Goal: Task Accomplishment & Management: Manage account settings

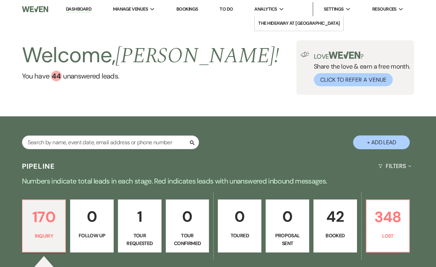
click at [268, 11] on span "Analytics" at bounding box center [265, 9] width 23 height 7
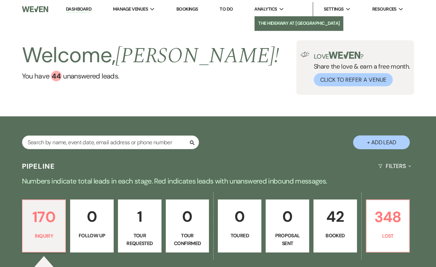
click at [278, 21] on li "The Hideaway at [GEOGRAPHIC_DATA]" at bounding box center [298, 23] width 81 height 7
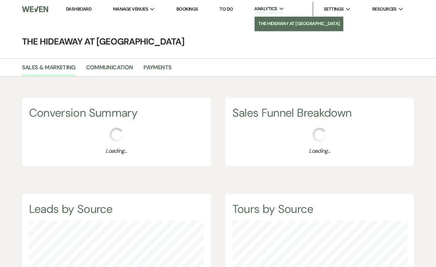
scroll to position [267, 436]
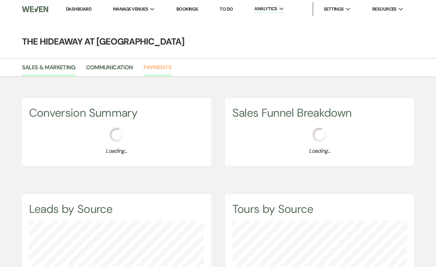
click at [154, 68] on link "Payments" at bounding box center [157, 69] width 28 height 13
select select "2025"
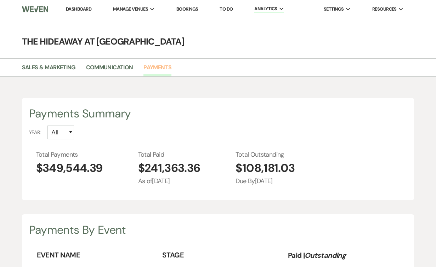
scroll to position [267, 436]
click at [72, 130] on select "All 2026 2025 2024 2023 2022" at bounding box center [60, 133] width 27 height 14
select select "2024"
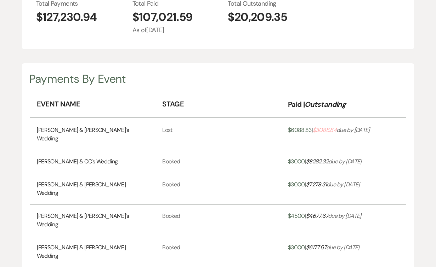
scroll to position [154, 0]
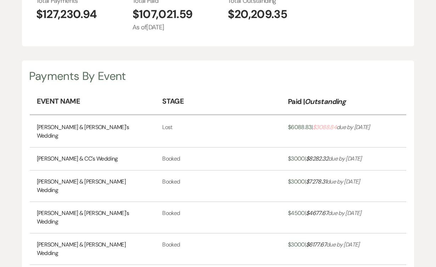
click at [105, 129] on link "James Harris & Michael's Wedding" at bounding box center [93, 131] width 112 height 17
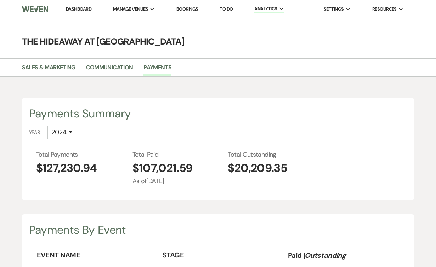
click at [78, 8] on link "Dashboard" at bounding box center [78, 9] width 25 height 6
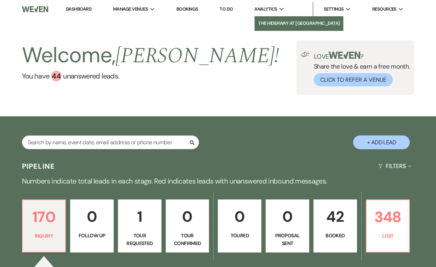
click at [275, 22] on li "The Hideaway at [GEOGRAPHIC_DATA]" at bounding box center [298, 23] width 81 height 7
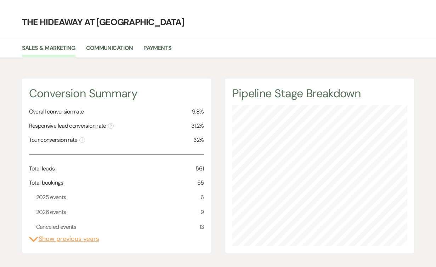
scroll to position [20, 0]
click at [154, 45] on link "Payments" at bounding box center [157, 49] width 28 height 13
select select "2025"
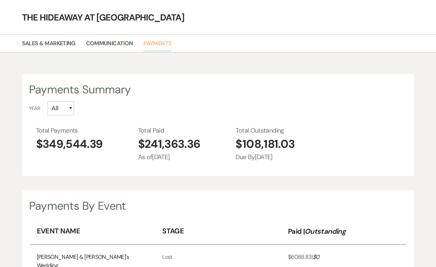
scroll to position [34, 0]
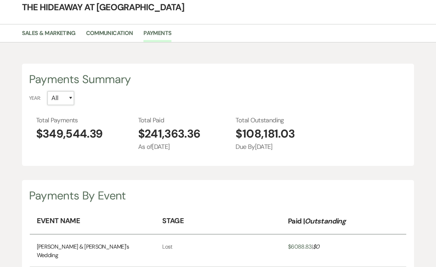
click at [70, 97] on select "All 2026 2025 2024 2023 2022" at bounding box center [60, 98] width 27 height 14
select select "2024"
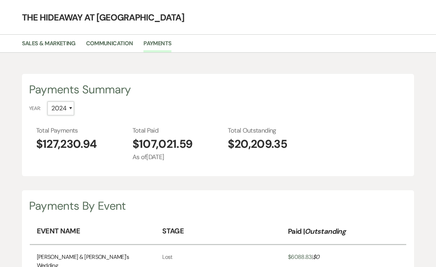
scroll to position [0, 0]
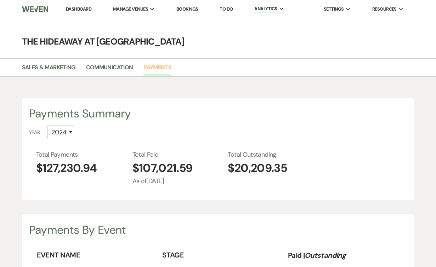
click at [156, 67] on link "Payments" at bounding box center [157, 69] width 28 height 13
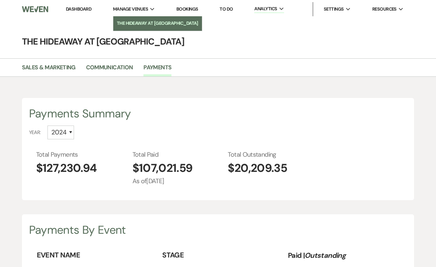
click at [134, 23] on li "The Hideaway at [GEOGRAPHIC_DATA]" at bounding box center [157, 23] width 81 height 7
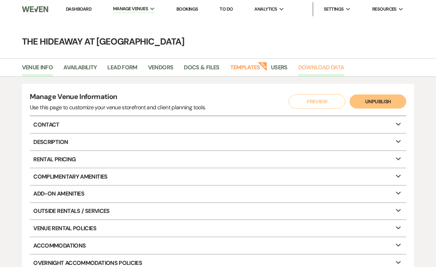
click at [320, 67] on link "Download Data" at bounding box center [321, 69] width 46 height 13
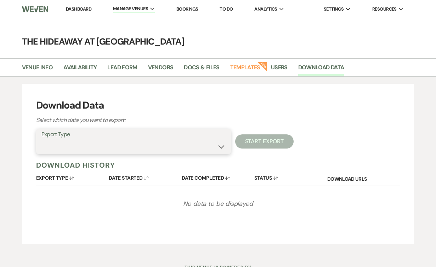
click at [221, 145] on select "Availability Calendar Information Category Templates Contacts Information Event…" at bounding box center [133, 147] width 184 height 14
select select "paymentInfo"
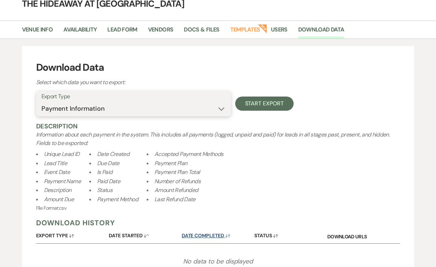
scroll to position [38, 0]
click at [222, 106] on select "Availability Calendar Information Category Templates Contacts Information Event…" at bounding box center [133, 109] width 184 height 14
click at [209, 28] on link "Docs & Files" at bounding box center [201, 31] width 35 height 13
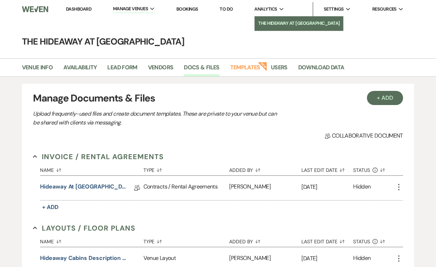
click at [272, 26] on li "The Hideaway at [GEOGRAPHIC_DATA]" at bounding box center [298, 23] width 81 height 7
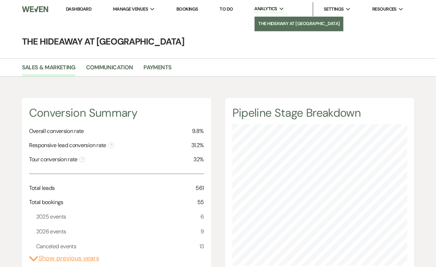
scroll to position [267, 436]
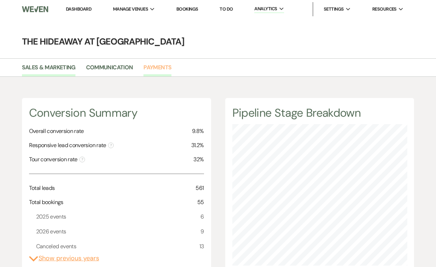
click at [163, 65] on link "Payments" at bounding box center [157, 69] width 28 height 13
select select "2025"
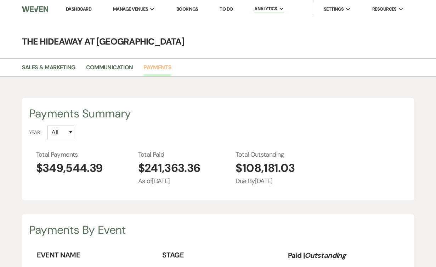
scroll to position [267, 436]
click at [70, 132] on select "All 2026 2025 2024 2023 2022" at bounding box center [60, 133] width 27 height 14
select select "2024"
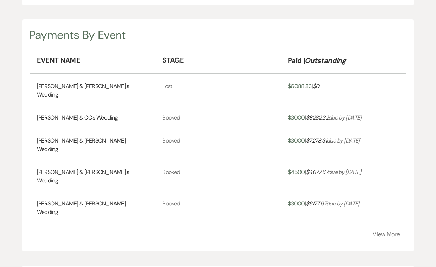
scroll to position [202, 0]
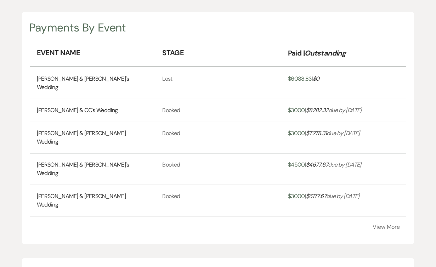
click at [382, 224] on button "View More" at bounding box center [385, 227] width 27 height 6
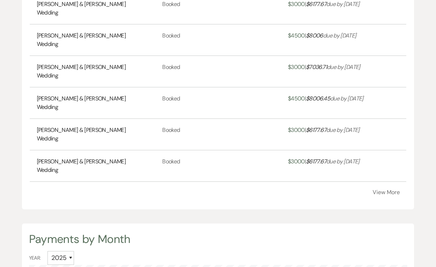
scroll to position [395, 0]
click at [389, 189] on button "View More" at bounding box center [385, 192] width 27 height 6
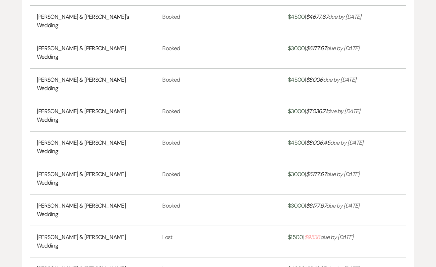
scroll to position [349, 0]
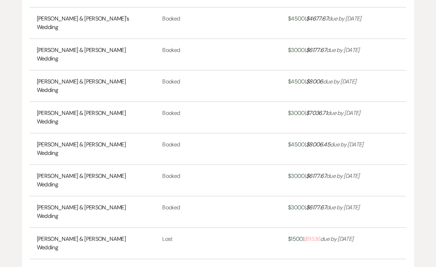
click at [353, 235] on icon "$ 9536 due by Sep 24 26" at bounding box center [328, 238] width 49 height 7
click at [318, 235] on span "$ 9536" at bounding box center [312, 238] width 16 height 7
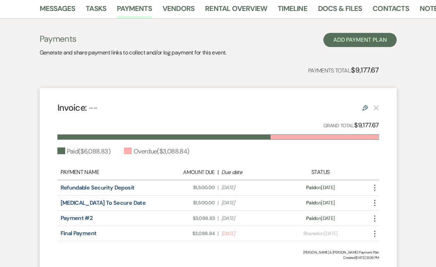
scroll to position [199, 0]
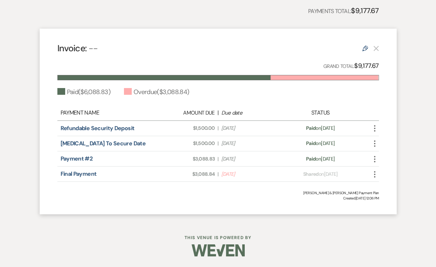
click at [375, 173] on icon "More" at bounding box center [374, 174] width 8 height 8
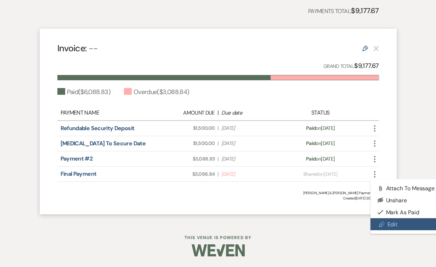
click at [392, 227] on link "Pencil Edit" at bounding box center [406, 224] width 72 height 12
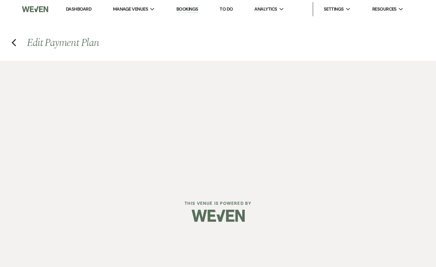
select select "1"
select select "true"
select select "2"
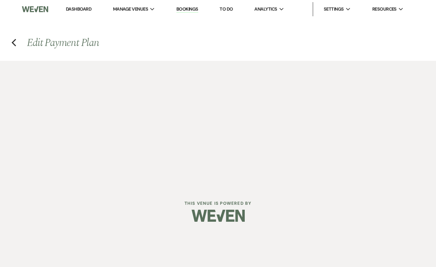
select select "flat"
select select "true"
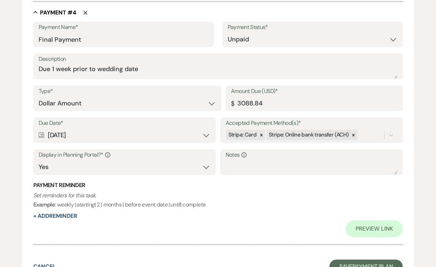
scroll to position [922, 0]
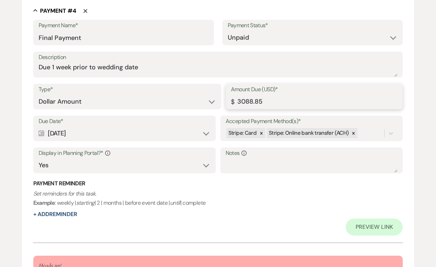
click at [396, 97] on input "3088.85" at bounding box center [314, 102] width 167 height 14
drag, startPoint x: 267, startPoint y: 100, endPoint x: 211, endPoint y: 107, distance: 56.3
click at [211, 107] on div "Type* Dollar Amount Percentage of Grand Total Amount Due (USD)* $ 3088.85" at bounding box center [218, 100] width 370 height 32
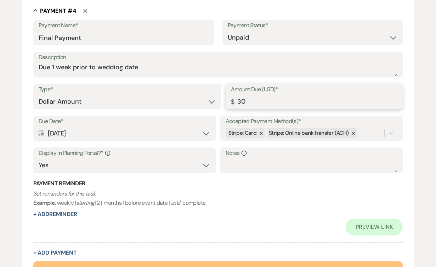
type input "3"
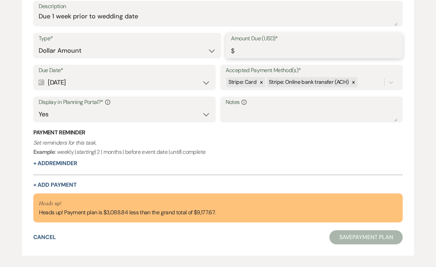
scroll to position [888, 0]
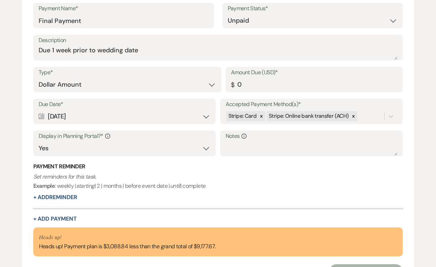
type input "0.00"
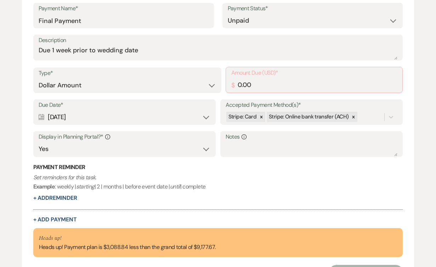
click at [272, 174] on p "Set reminders for this task. Example : weekly | starting | 2 | months | before …" at bounding box center [218, 182] width 370 height 18
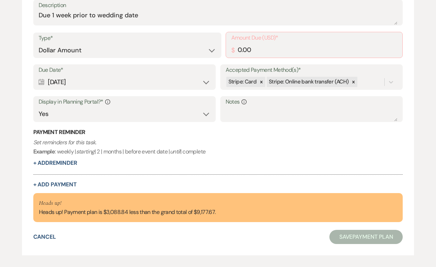
scroll to position [924, 0]
click at [73, 206] on p "Heads up!" at bounding box center [127, 203] width 177 height 9
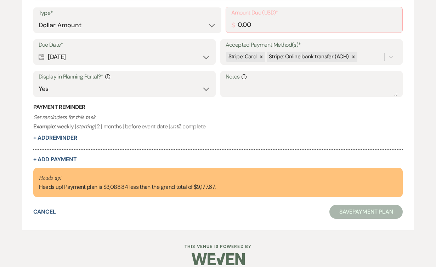
scroll to position [949, 0]
click at [355, 213] on button "Save Payment Plan" at bounding box center [366, 212] width 74 height 14
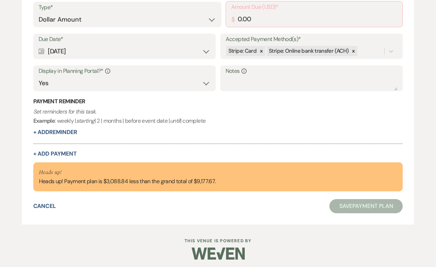
scroll to position [952, 0]
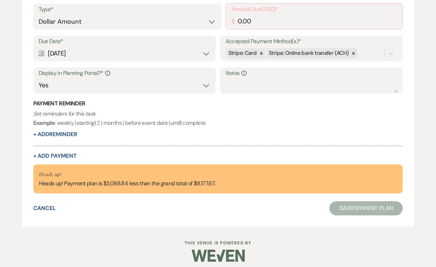
click at [50, 212] on div "Cancel" at bounding box center [44, 208] width 23 height 8
click at [50, 207] on button "Cancel" at bounding box center [44, 209] width 23 height 6
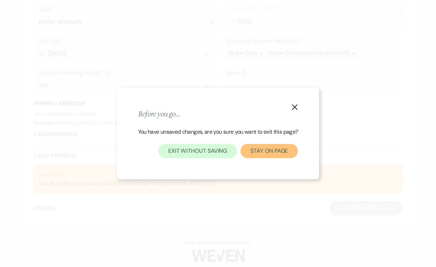
click at [268, 148] on button "Stay on page" at bounding box center [268, 151] width 57 height 14
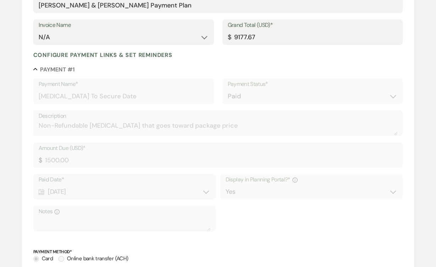
scroll to position [0, 0]
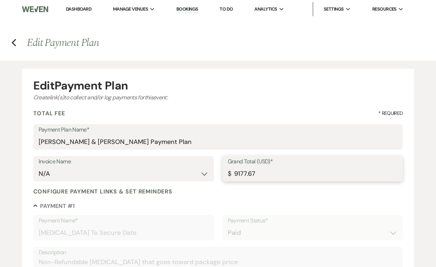
drag, startPoint x: 258, startPoint y: 174, endPoint x: 230, endPoint y: 174, distance: 28.7
click at [230, 174] on div "Grand Total (USD)* $ 9177.67" at bounding box center [312, 168] width 181 height 25
type input "6088.83"
click at [297, 195] on div "Configure payment links & set reminders" at bounding box center [218, 191] width 370 height 7
click at [283, 193] on div "Configure payment links & set reminders" at bounding box center [218, 191] width 370 height 7
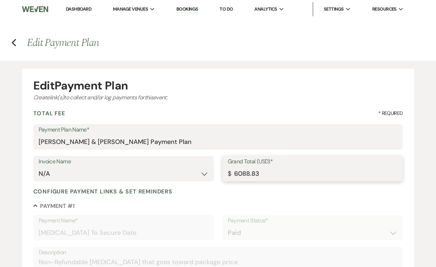
click at [287, 175] on input "6088.83" at bounding box center [313, 174] width 170 height 14
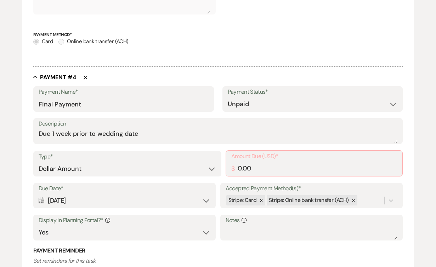
scroll to position [811, 0]
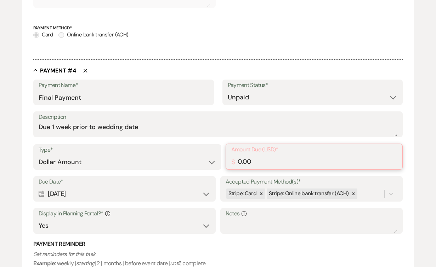
click at [313, 161] on input "0.00" at bounding box center [314, 162] width 166 height 14
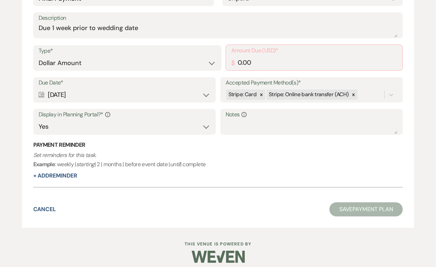
scroll to position [912, 0]
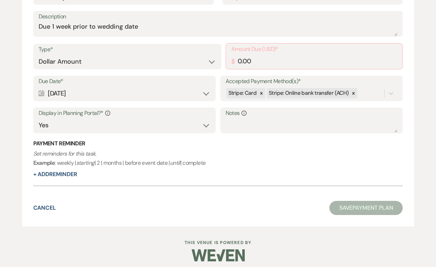
click at [313, 161] on p "Set reminders for this task. Example : weekly | starting | 2 | months | before …" at bounding box center [218, 158] width 370 height 18
click at [77, 174] on button "+ Add Reminder" at bounding box center [55, 175] width 44 height 6
select select "client"
select select "days"
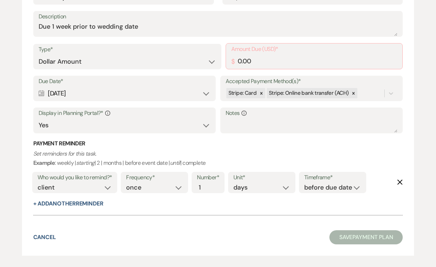
click at [244, 208] on div at bounding box center [218, 211] width 370 height 7
click at [401, 182] on icon "Delete" at bounding box center [400, 182] width 6 height 6
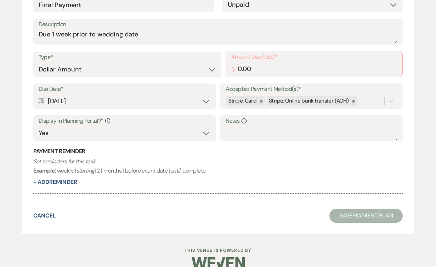
scroll to position [916, 0]
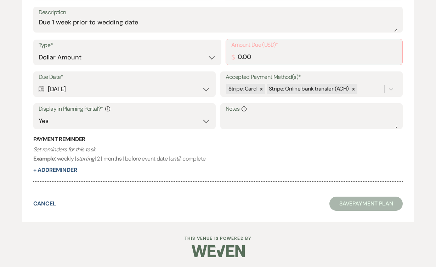
click at [358, 203] on button "Save Payment Plan" at bounding box center [366, 204] width 74 height 14
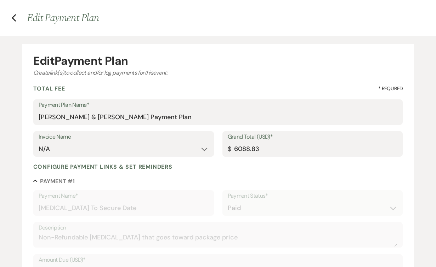
scroll to position [0, 0]
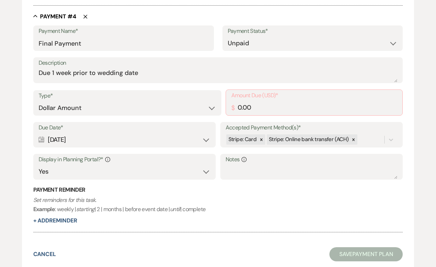
scroll to position [873, 0]
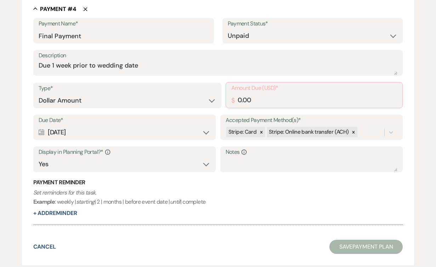
click at [330, 57] on label "Description" at bounding box center [218, 56] width 359 height 10
click at [330, 61] on textarea "Due 1 week prior to wedding date" at bounding box center [218, 68] width 359 height 14
click at [339, 30] on select "Paid Unpaid" at bounding box center [313, 36] width 170 height 14
select select "1"
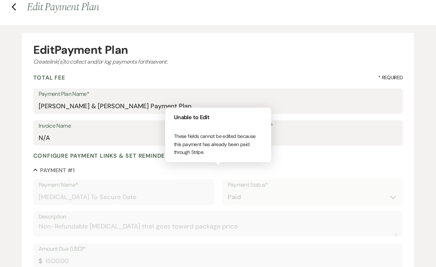
scroll to position [0, 0]
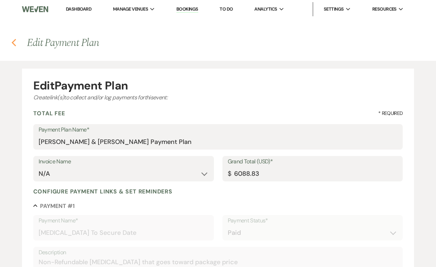
click at [12, 43] on use "button" at bounding box center [13, 43] width 5 height 8
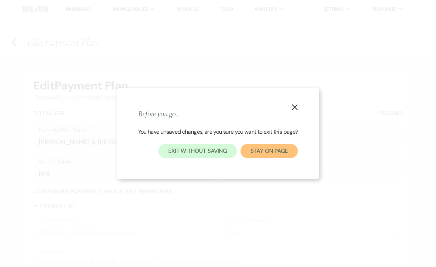
click at [279, 154] on button "Stay on page" at bounding box center [268, 151] width 57 height 14
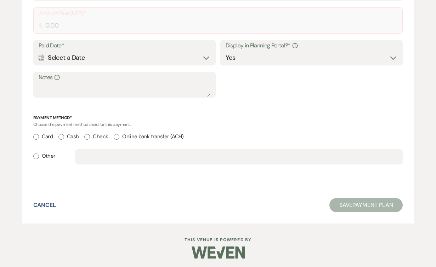
scroll to position [949, 0]
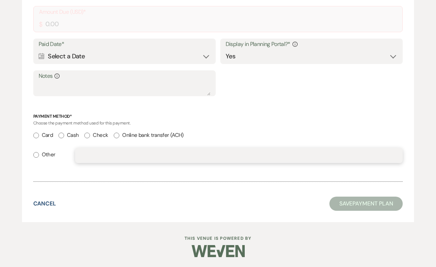
click at [263, 149] on input "text" at bounding box center [238, 156] width 317 height 14
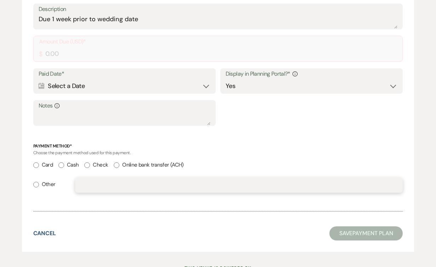
scroll to position [917, 0]
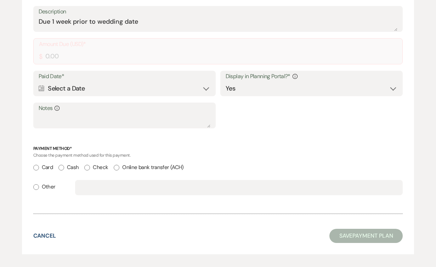
click at [36, 167] on input "Card" at bounding box center [36, 168] width 6 height 6
radio input "true"
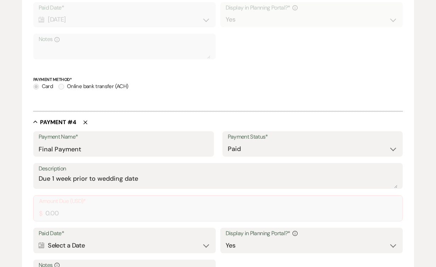
scroll to position [759, 0]
click at [86, 123] on icon "Delete" at bounding box center [85, 123] width 4 height 4
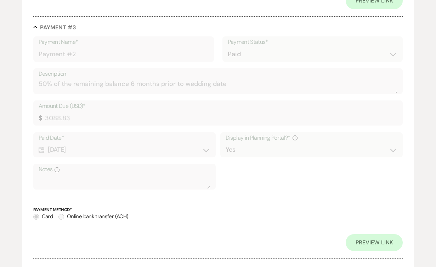
scroll to position [741, 0]
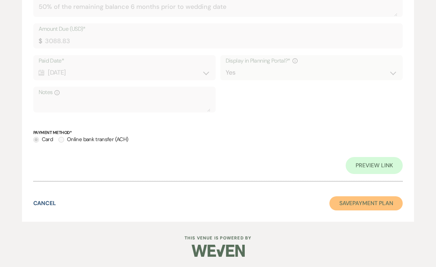
click at [365, 208] on button "Save Payment Plan" at bounding box center [366, 203] width 74 height 14
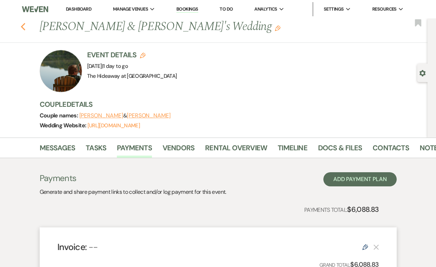
click at [23, 24] on use "button" at bounding box center [23, 27] width 5 height 8
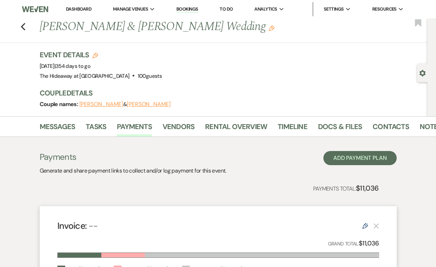
click at [421, 71] on use "button" at bounding box center [422, 73] width 6 height 6
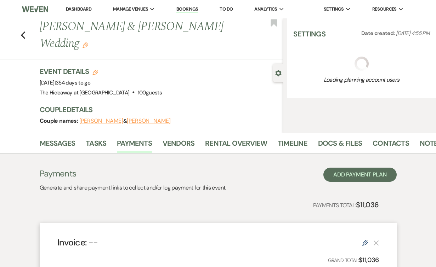
select select "8"
select select "11"
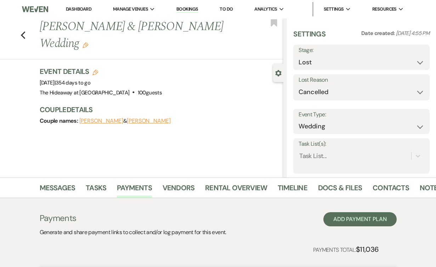
select select "5"
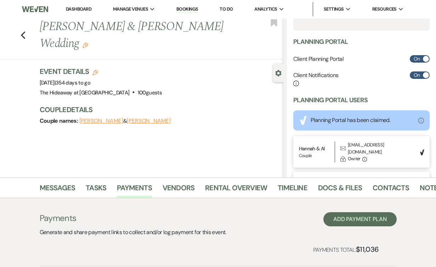
scroll to position [205, 0]
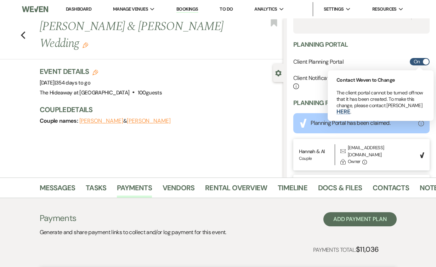
click at [427, 59] on span at bounding box center [426, 62] width 6 height 6
click at [427, 63] on span at bounding box center [426, 62] width 6 height 6
click at [427, 59] on span at bounding box center [426, 62] width 6 height 6
click at [222, 105] on h3 "Couple Details" at bounding box center [158, 110] width 237 height 10
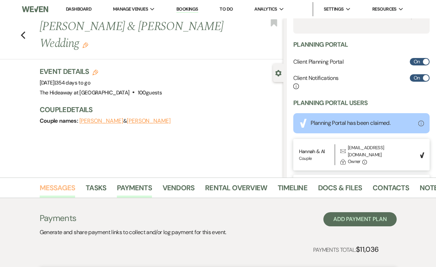
click at [54, 192] on link "Messages" at bounding box center [58, 190] width 36 height 16
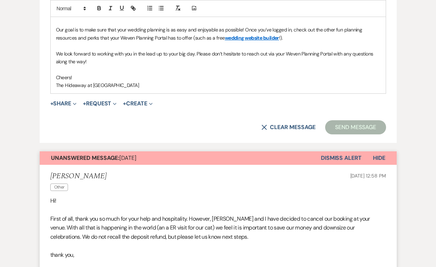
scroll to position [556, 0]
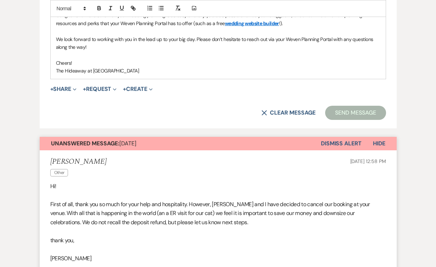
click at [336, 142] on button "Dismiss Alert" at bounding box center [341, 143] width 41 height 13
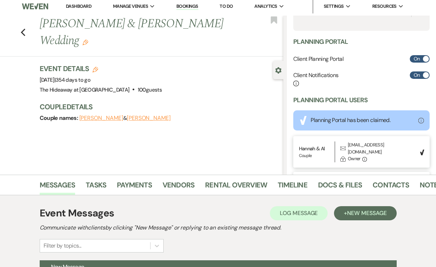
scroll to position [0, 0]
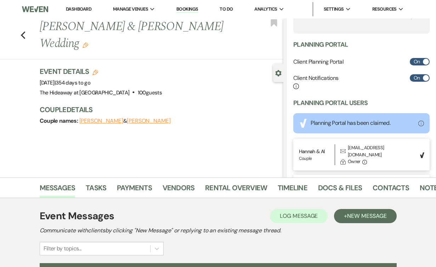
click at [85, 45] on icon "Edit" at bounding box center [85, 45] width 6 height 6
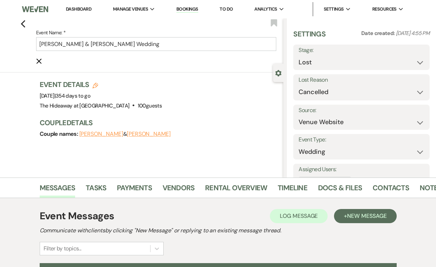
click at [250, 118] on h3 "Couple Details" at bounding box center [158, 123] width 237 height 10
drag, startPoint x: 177, startPoint y: 45, endPoint x: 6, endPoint y: 28, distance: 171.5
click at [6, 28] on div "Previous Event Name: * Hannah Marie Griffin & Allison Bayne's Wedding Cancel Ed…" at bounding box center [139, 45] width 287 height 54
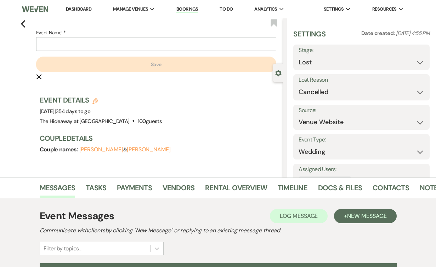
click at [39, 75] on icon "Cancel Edit" at bounding box center [39, 77] width 6 height 6
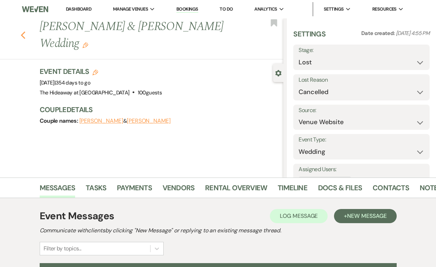
click at [23, 34] on icon "Previous" at bounding box center [23, 35] width 5 height 8
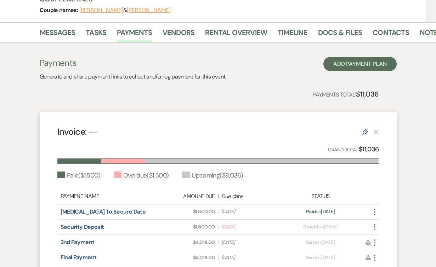
scroll to position [91, 0]
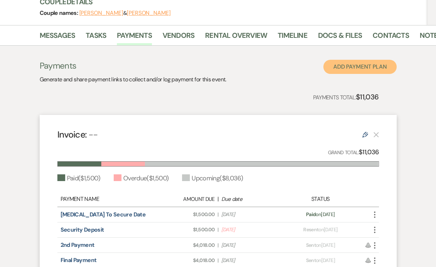
click at [361, 64] on button "Add Payment Plan" at bounding box center [359, 67] width 73 height 14
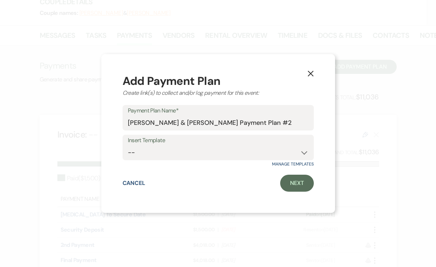
click at [310, 72] on icon "X" at bounding box center [310, 73] width 6 height 6
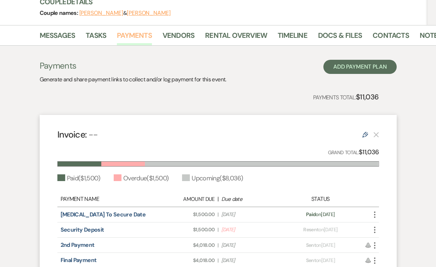
click at [138, 35] on link "Payments" at bounding box center [134, 38] width 35 height 16
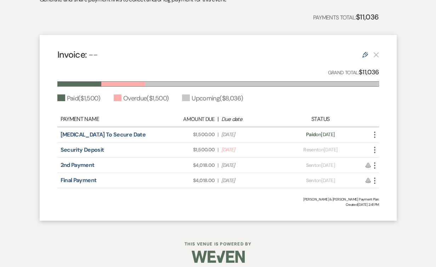
scroll to position [178, 0]
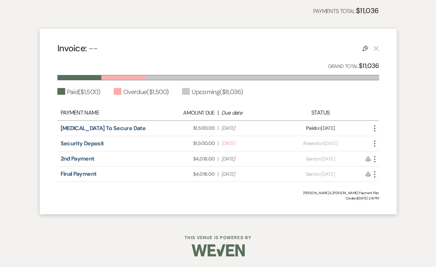
click at [376, 142] on icon "More" at bounding box center [374, 143] width 8 height 8
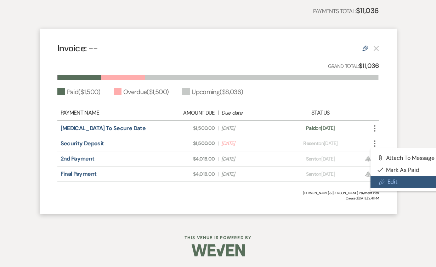
click at [389, 181] on link "Pencil Edit" at bounding box center [406, 182] width 72 height 12
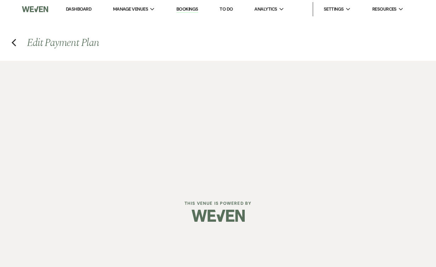
select select "1"
select select "2"
select select "flat"
select select "2"
select select "flat"
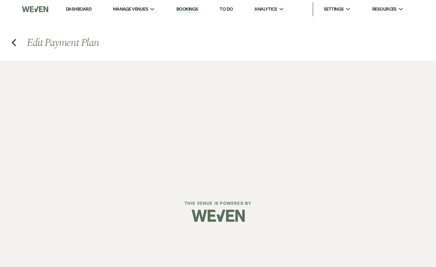
select select "client"
select select "weeks"
select select "client"
select select "days"
select select "2"
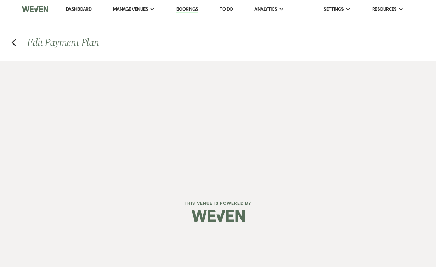
select select "flat"
select select "client"
select select "weeks"
select select "client"
select select "days"
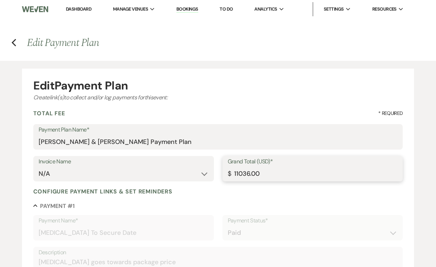
drag, startPoint x: 272, startPoint y: 173, endPoint x: 213, endPoint y: 175, distance: 58.8
click at [213, 175] on div "Invoice Name N/A Grand Total (USD)* $ 11036.00" at bounding box center [218, 172] width 370 height 32
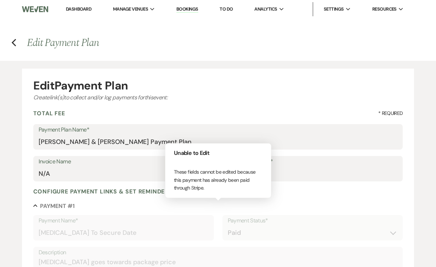
type input "1500.00"
click at [274, 207] on div "Collapse Payment # 1" at bounding box center [218, 205] width 370 height 7
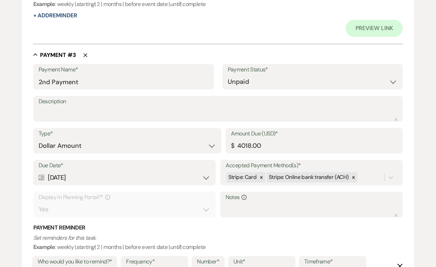
scroll to position [637, 0]
drag, startPoint x: 279, startPoint y: 146, endPoint x: 159, endPoint y: 130, distance: 121.4
click at [159, 130] on div "Type* Dollar Amount Percentage of Grand Total Amount Due (USD)* $ 4018.00" at bounding box center [218, 144] width 370 height 32
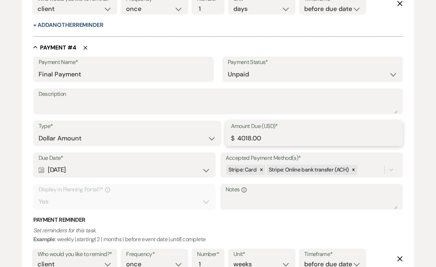
type input "0.00"
drag, startPoint x: 263, startPoint y: 138, endPoint x: 185, endPoint y: 141, distance: 78.6
click at [185, 141] on div "Type* Dollar Amount Percentage of Grand Total Amount Due (USD)* $ 4018.00" at bounding box center [218, 137] width 370 height 32
type input "0.00"
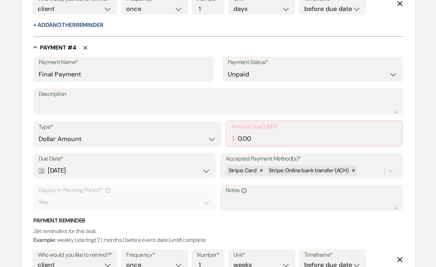
click at [255, 224] on div "Payment Reminder Set reminders for this task. Example : weekly | starting | 2 |…" at bounding box center [218, 266] width 370 height 98
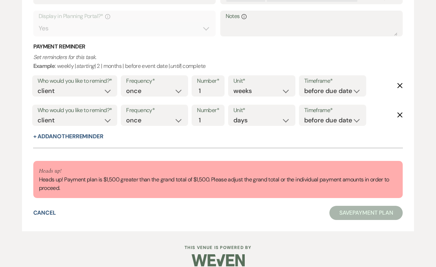
scroll to position [1079, 0]
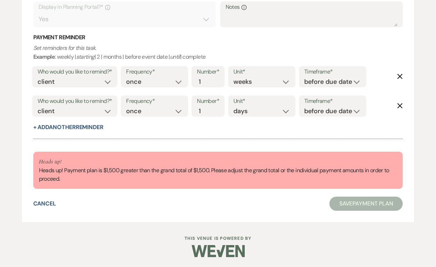
click at [267, 175] on div "Heads up! Heads up! Payment plan is $1,500 greater than the grand total of $1,5…" at bounding box center [218, 171] width 358 height 26
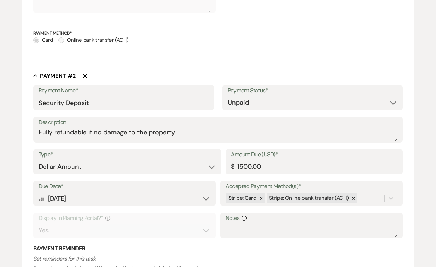
scroll to position [375, 0]
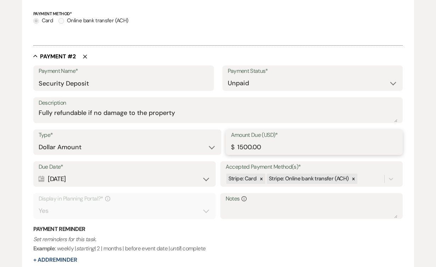
drag, startPoint x: 270, startPoint y: 149, endPoint x: 194, endPoint y: 145, distance: 76.6
click at [194, 145] on div "Type* Dollar Amount Percentage of Grand Total Amount Due (USD)* $ 1500.00" at bounding box center [218, 146] width 370 height 32
type input "0.00"
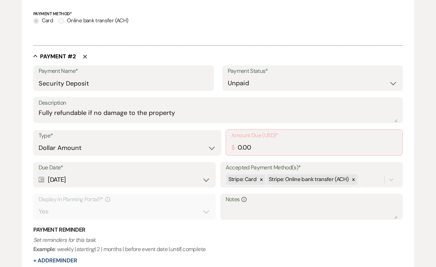
click at [245, 233] on h3 "Payment Reminder" at bounding box center [218, 230] width 370 height 8
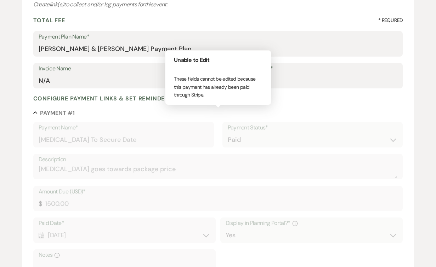
scroll to position [0, 0]
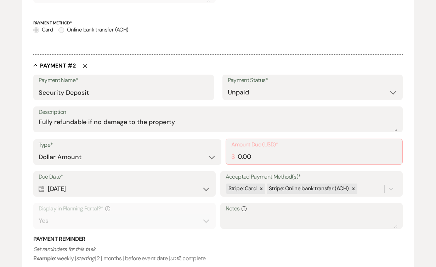
scroll to position [384, 0]
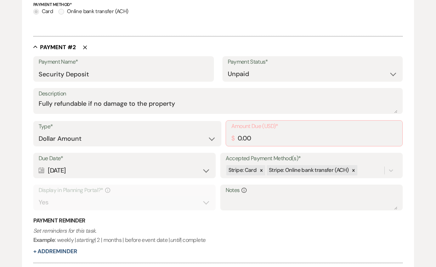
click at [169, 166] on div "Calendar Oct 04, 2024 Expand" at bounding box center [125, 171] width 172 height 14
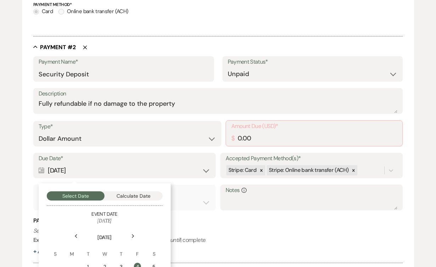
click at [264, 194] on label "Notes Info" at bounding box center [312, 190] width 172 height 10
click at [264, 196] on textarea "Notes Info" at bounding box center [312, 203] width 172 height 14
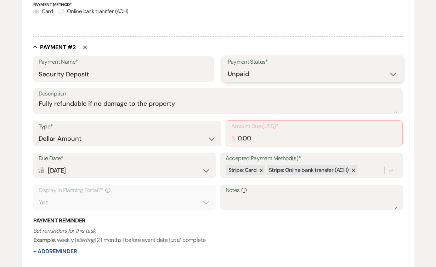
click at [266, 70] on select "Paid Unpaid" at bounding box center [313, 74] width 170 height 14
select select "1"
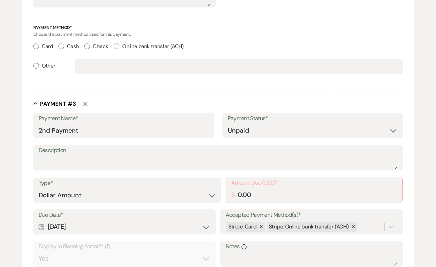
scroll to position [588, 0]
click at [266, 127] on select "Paid Unpaid" at bounding box center [313, 130] width 170 height 14
select select "1"
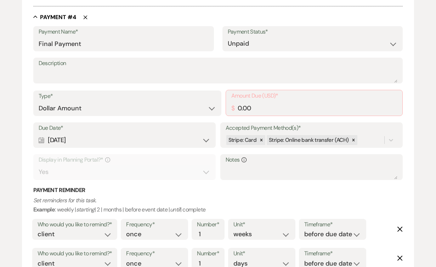
scroll to position [938, 0]
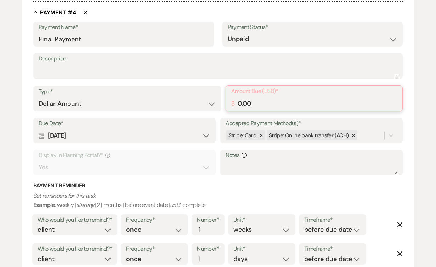
click at [281, 97] on input "0.00" at bounding box center [314, 104] width 166 height 14
click at [282, 40] on select "Paid Unpaid" at bounding box center [313, 39] width 170 height 14
select select "1"
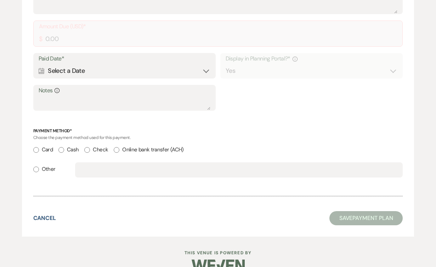
scroll to position [1018, 0]
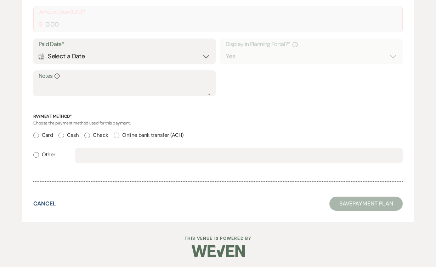
click at [354, 201] on button "Save Payment Plan" at bounding box center [366, 204] width 74 height 14
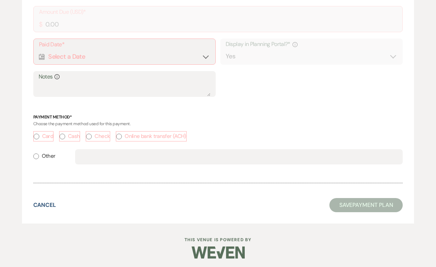
click at [357, 203] on button "Save Payment Plan" at bounding box center [366, 205] width 74 height 14
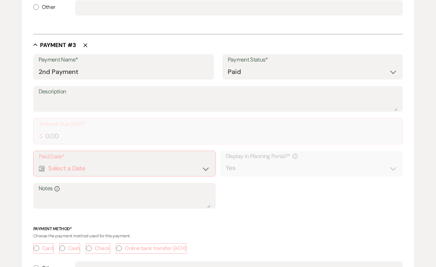
scroll to position [624, 0]
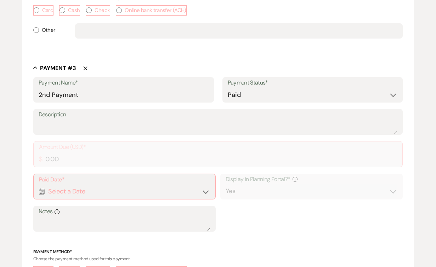
click at [84, 67] on icon "Delete" at bounding box center [85, 68] width 4 height 4
type input "Final Payment"
click at [85, 67] on icon "Delete" at bounding box center [85, 68] width 4 height 4
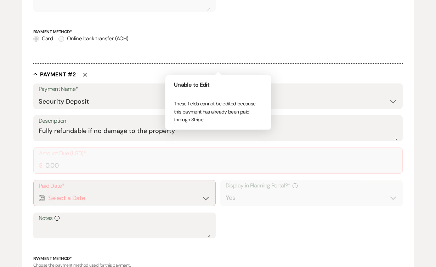
scroll to position [355, 0]
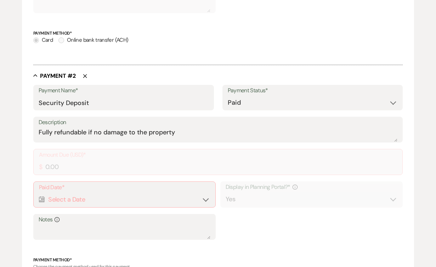
click at [84, 75] on icon "Delete" at bounding box center [85, 76] width 4 height 4
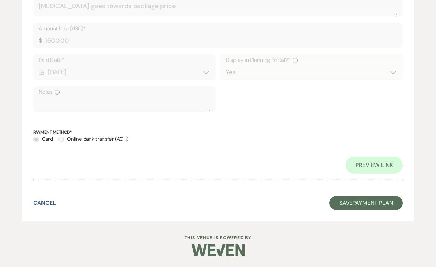
scroll to position [256, 0]
click at [356, 205] on button "Save Payment Plan" at bounding box center [366, 203] width 74 height 14
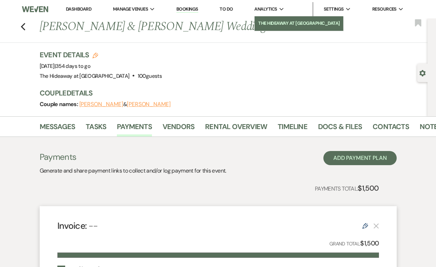
click at [281, 22] on li "The Hideaway at [GEOGRAPHIC_DATA]" at bounding box center [298, 23] width 81 height 7
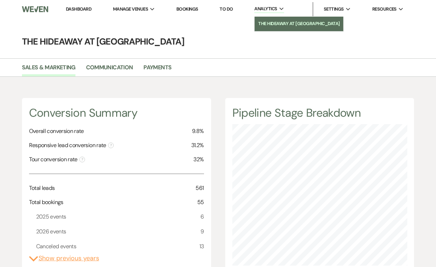
scroll to position [267, 436]
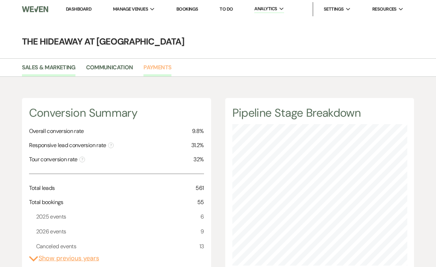
click at [159, 67] on link "Payments" at bounding box center [157, 69] width 28 height 13
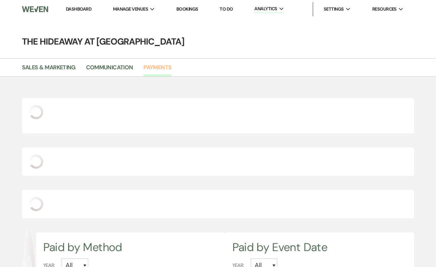
scroll to position [267, 436]
select select "2025"
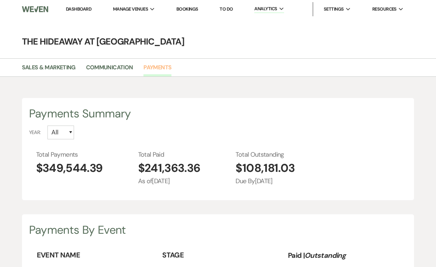
scroll to position [0, 0]
click at [68, 132] on select "All 2026 2025 2024 2023 2022" at bounding box center [60, 133] width 27 height 14
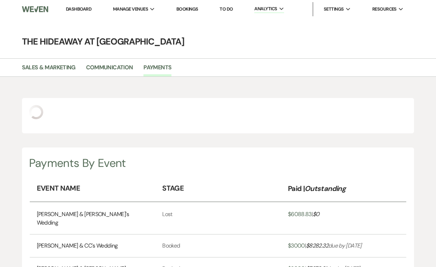
select select "2024"
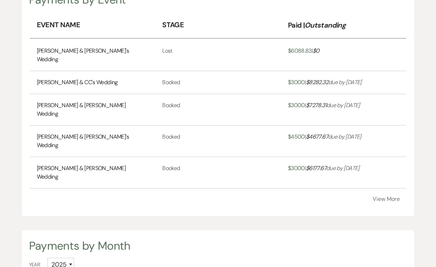
click at [389, 196] on button "View More" at bounding box center [385, 199] width 27 height 6
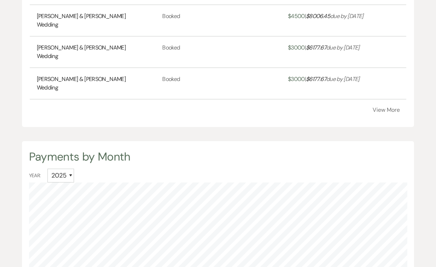
click at [389, 107] on button "View More" at bounding box center [385, 110] width 27 height 6
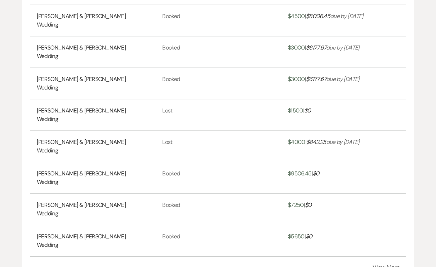
click at [392, 265] on button "View More" at bounding box center [385, 268] width 27 height 6
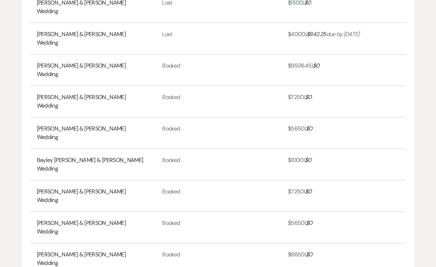
scroll to position [584, 0]
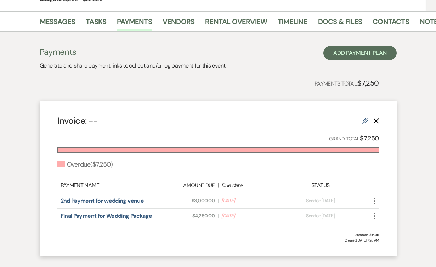
scroll to position [128, 0]
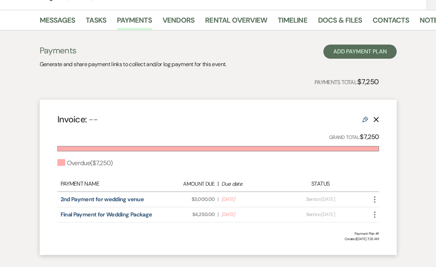
click at [365, 118] on icon "Edit" at bounding box center [365, 120] width 6 height 6
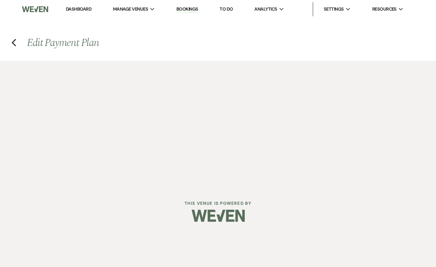
select select "2"
select select "flat"
select select "2"
select select "flat"
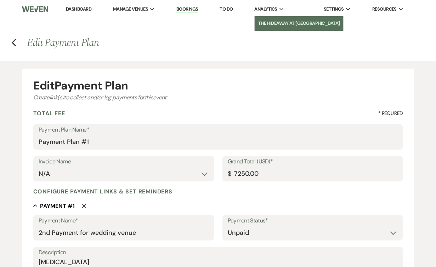
click at [276, 25] on li "The Hideaway at [GEOGRAPHIC_DATA]" at bounding box center [298, 23] width 81 height 7
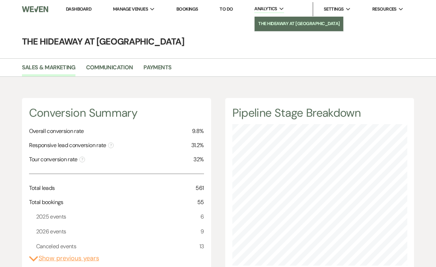
scroll to position [267, 436]
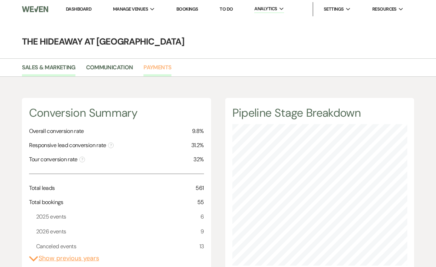
click at [155, 64] on link "Payments" at bounding box center [157, 69] width 28 height 13
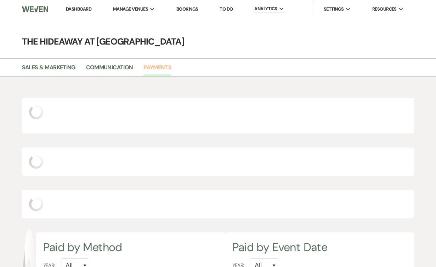
scroll to position [267, 436]
select select "2025"
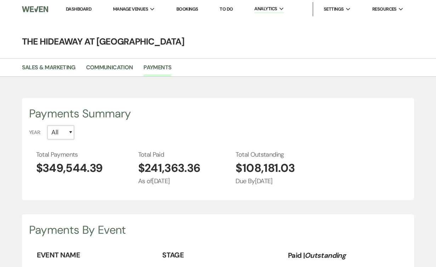
click at [69, 131] on select "All 2026 2025 2024 2023 2022" at bounding box center [60, 133] width 27 height 14
select select "2024"
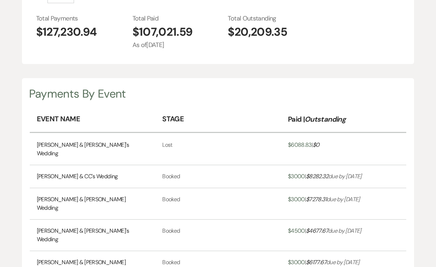
scroll to position [0, 0]
